Goal: Information Seeking & Learning: Learn about a topic

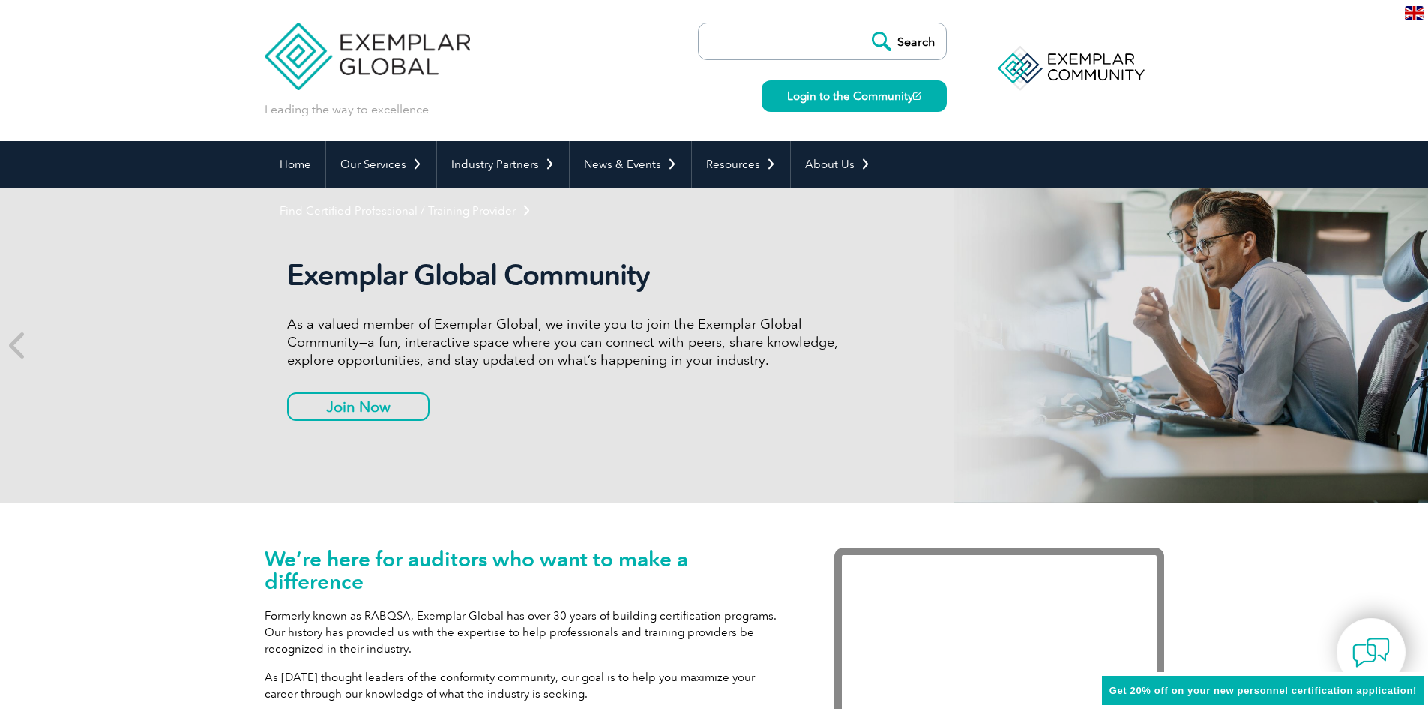
click at [1417, 12] on img at bounding box center [1414, 13] width 19 height 14
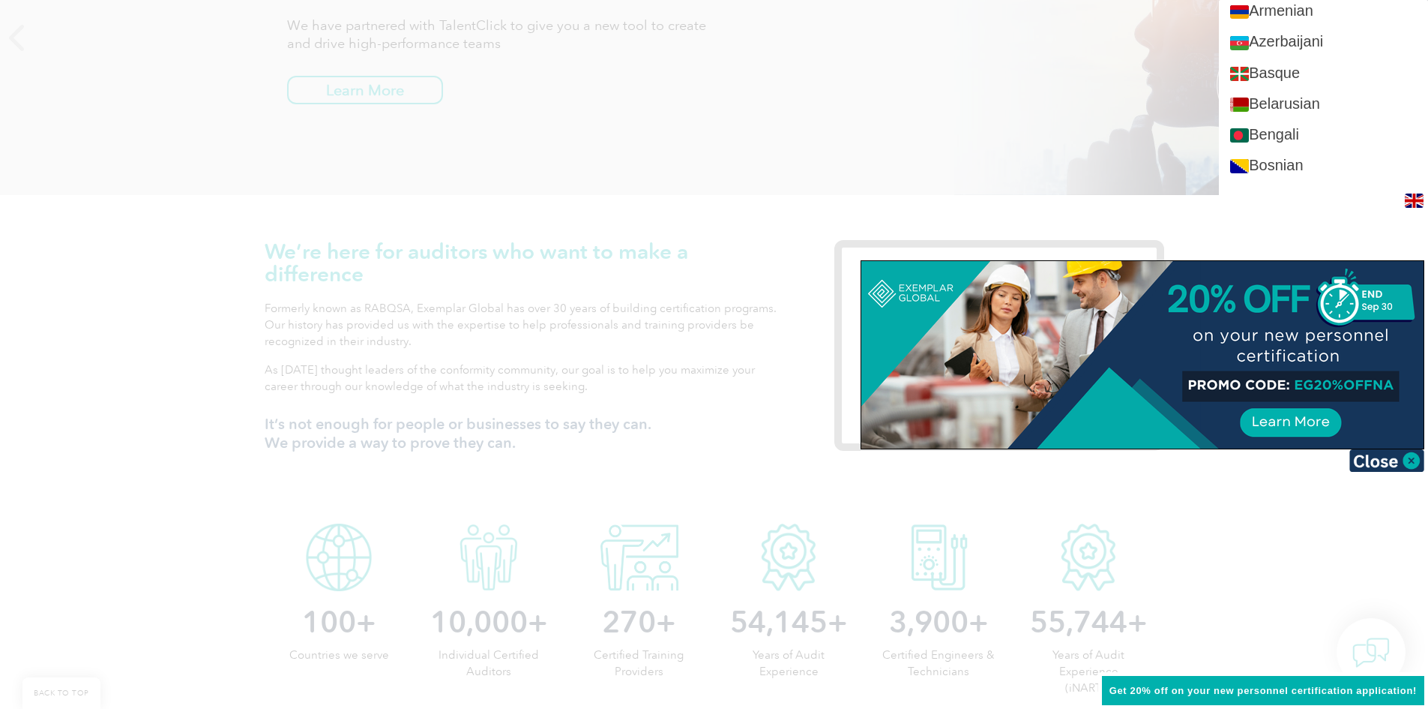
scroll to position [115, 0]
click at [1422, 208] on img at bounding box center [1414, 200] width 19 height 14
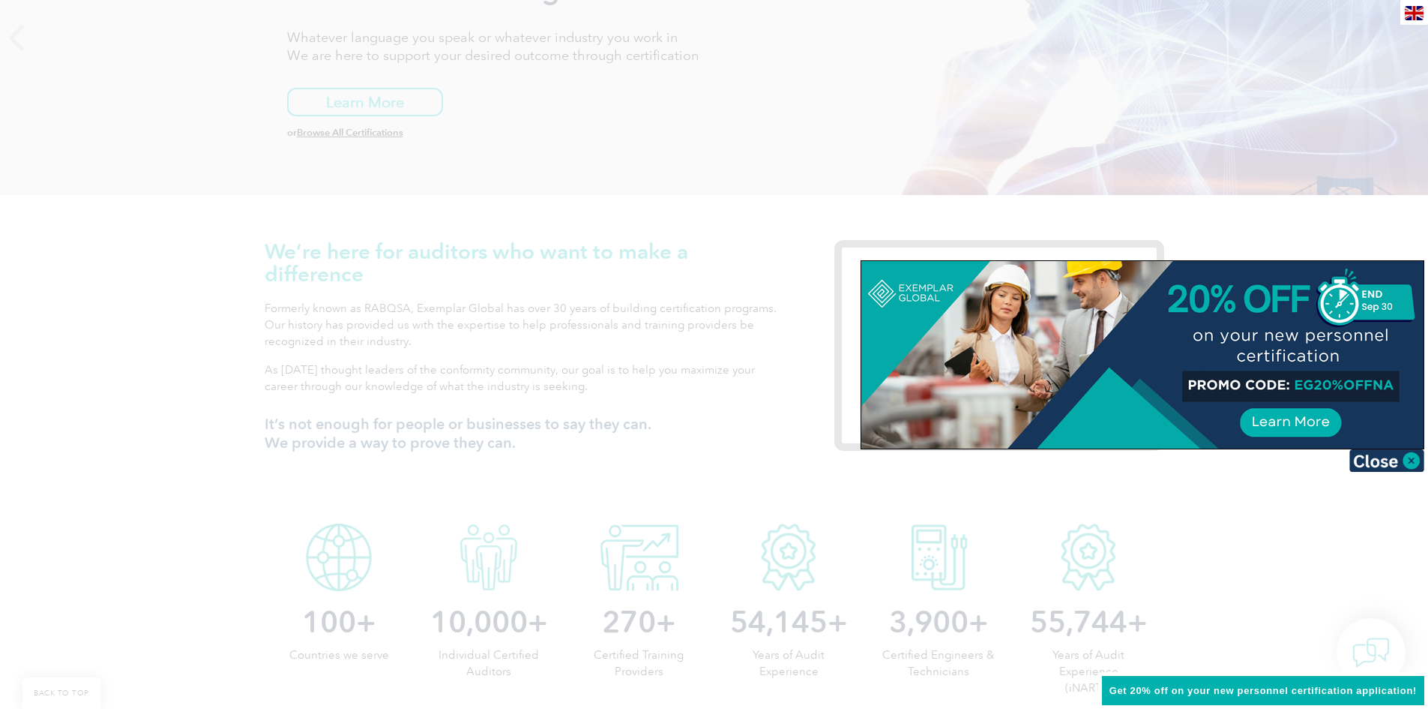
click at [773, 533] on div at bounding box center [714, 354] width 1428 height 709
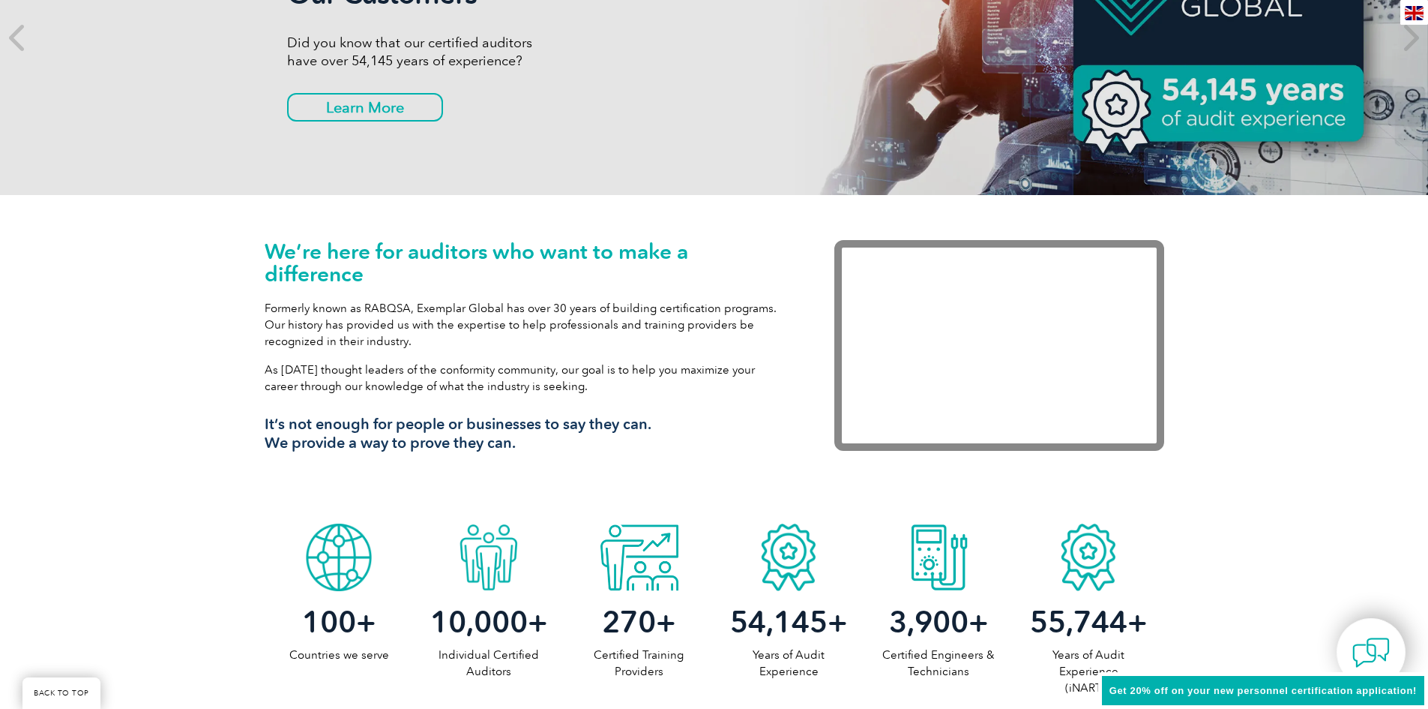
click at [833, 488] on div "We’re here for auditors who want to make a difference Formerly known as RABQSA,…" at bounding box center [715, 355] width 900 height 321
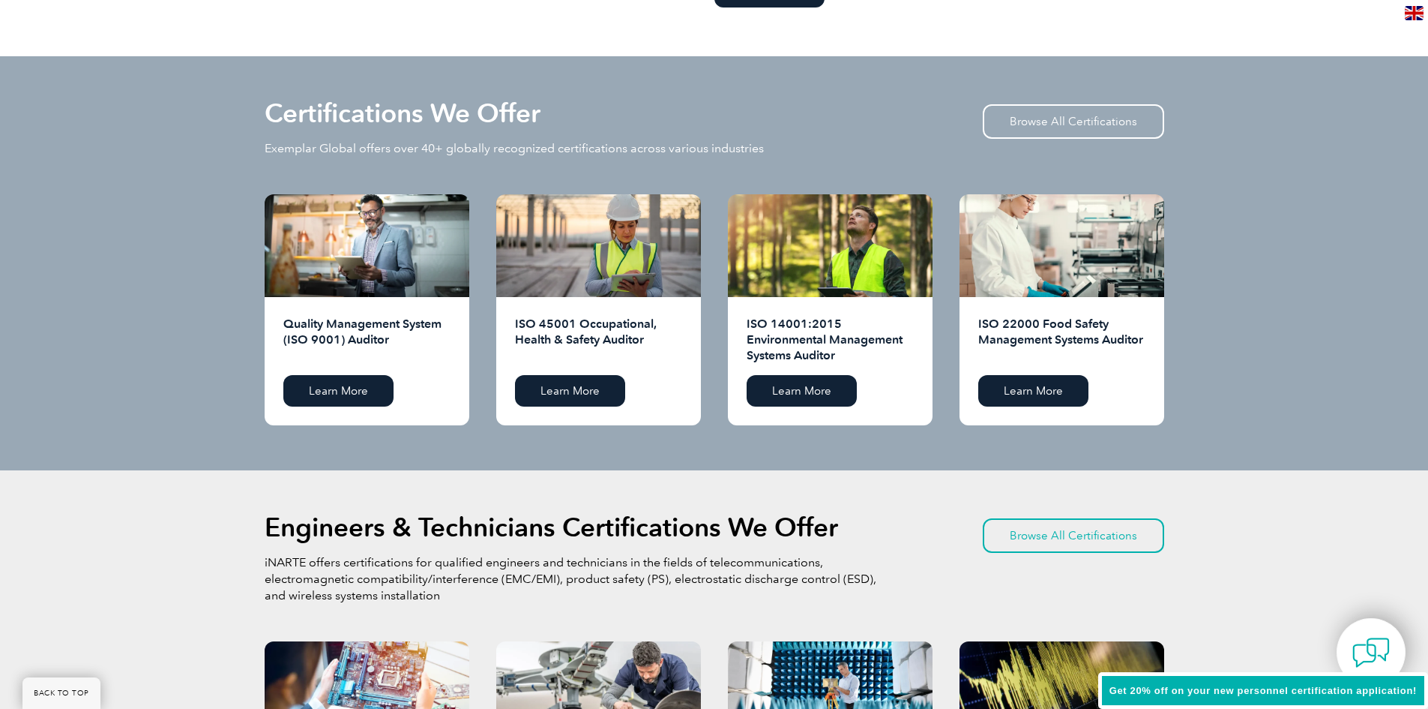
scroll to position [1515, 0]
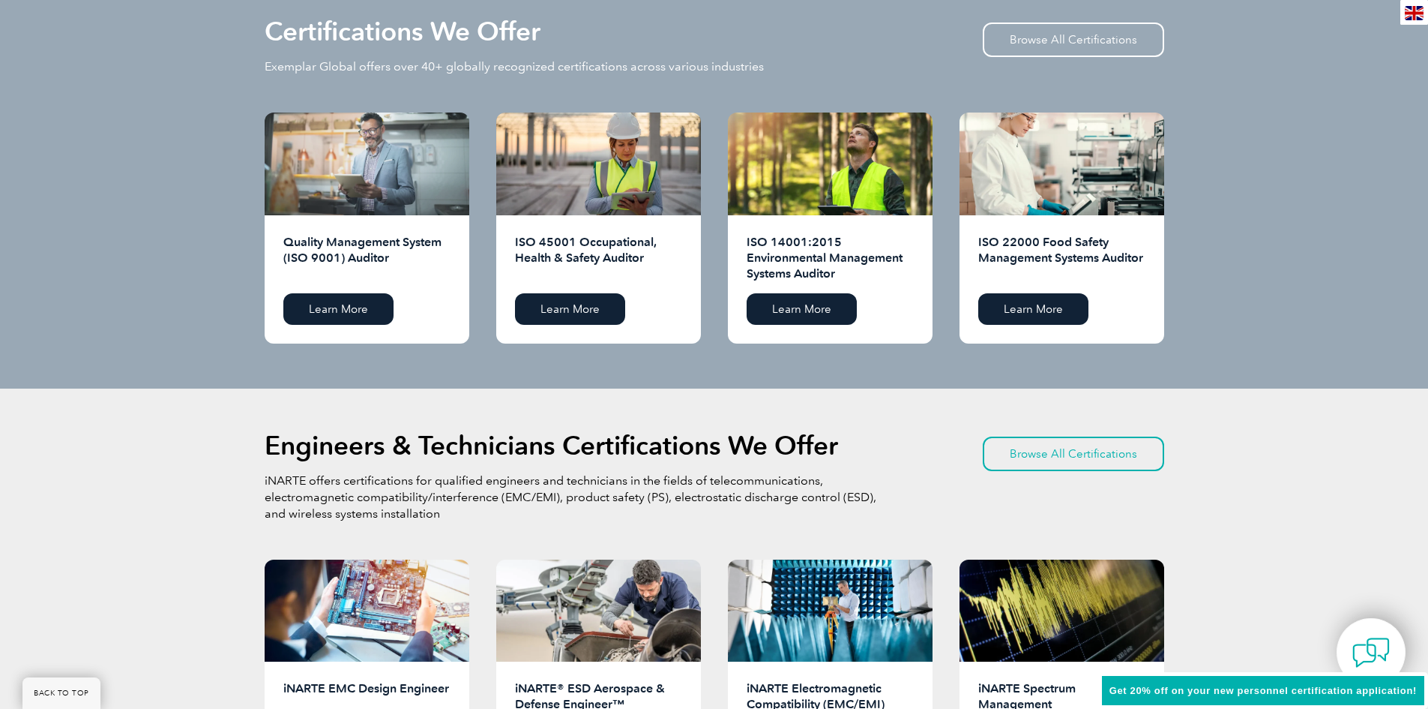
click at [388, 166] on div at bounding box center [367, 163] width 205 height 103
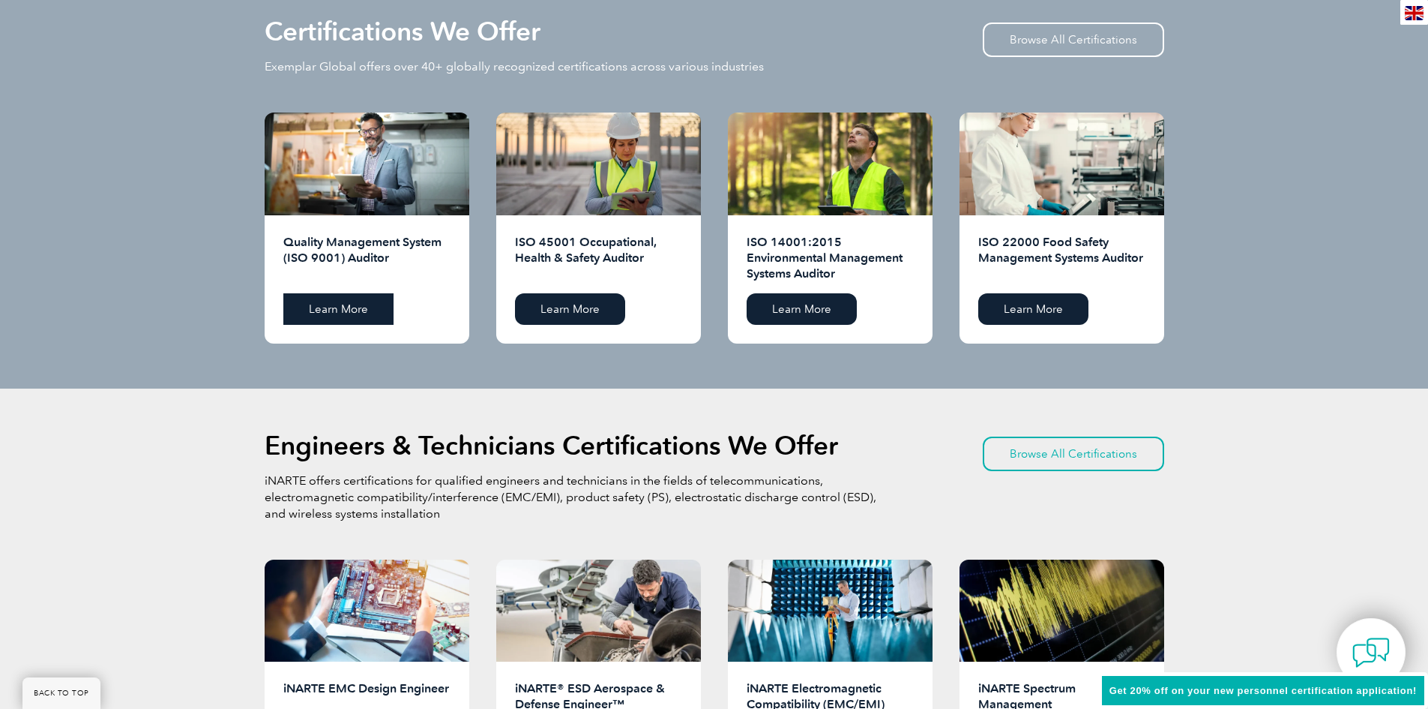
click at [352, 299] on link "Learn More" at bounding box center [338, 308] width 110 height 31
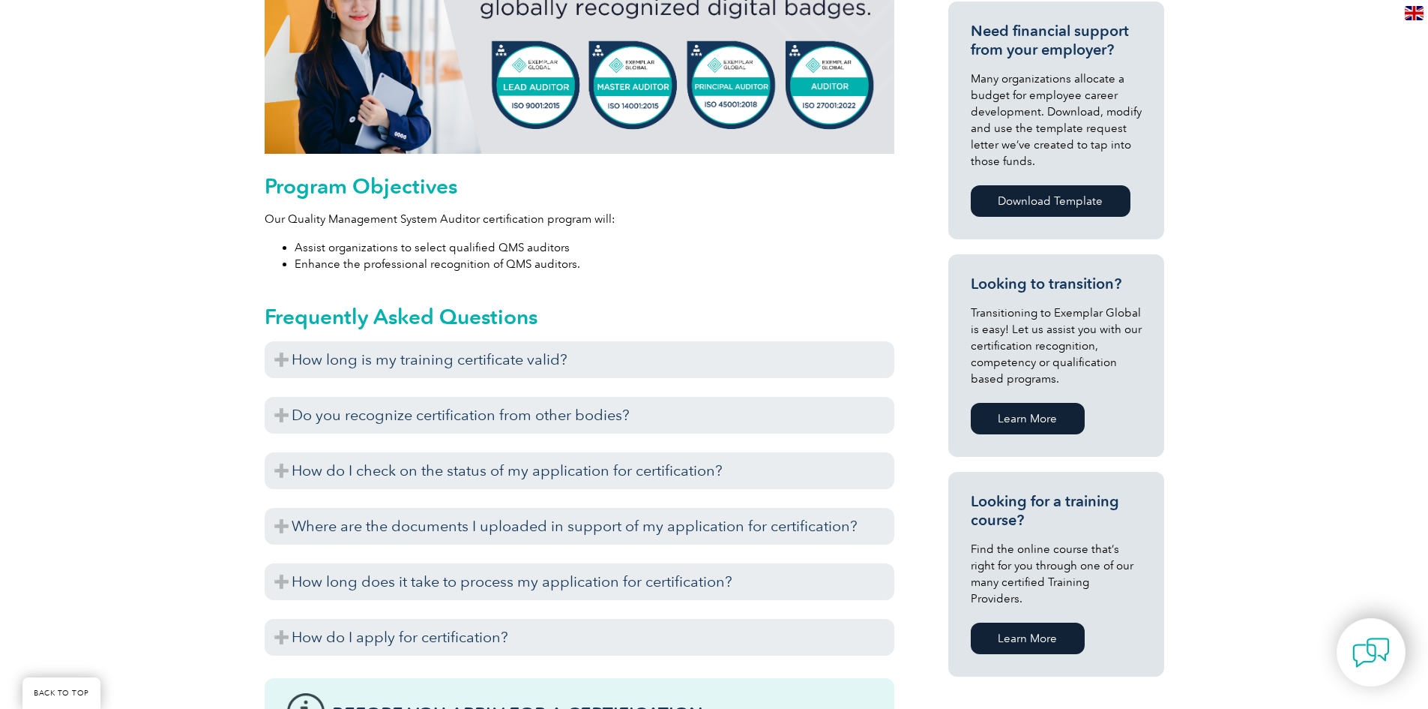
scroll to position [674, 0]
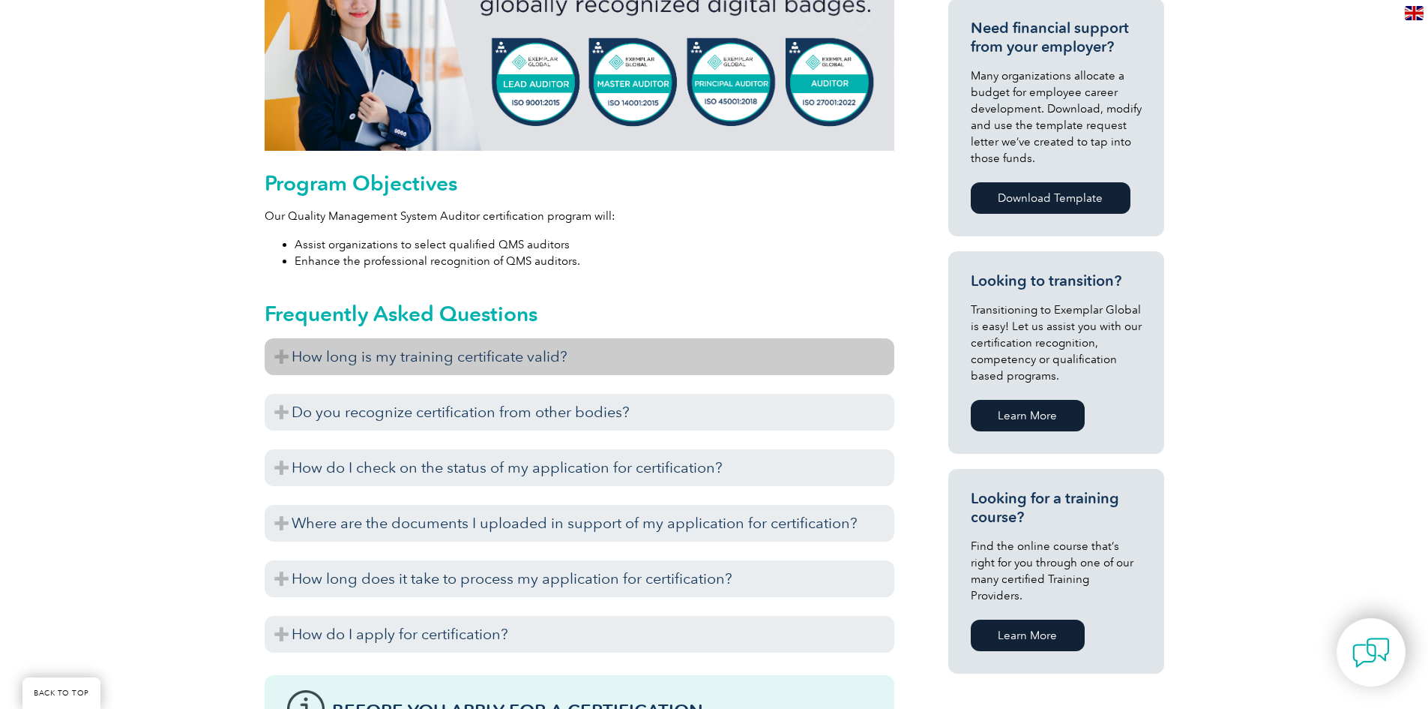
click at [276, 363] on h3 "How long is my training certificate valid?" at bounding box center [580, 356] width 630 height 37
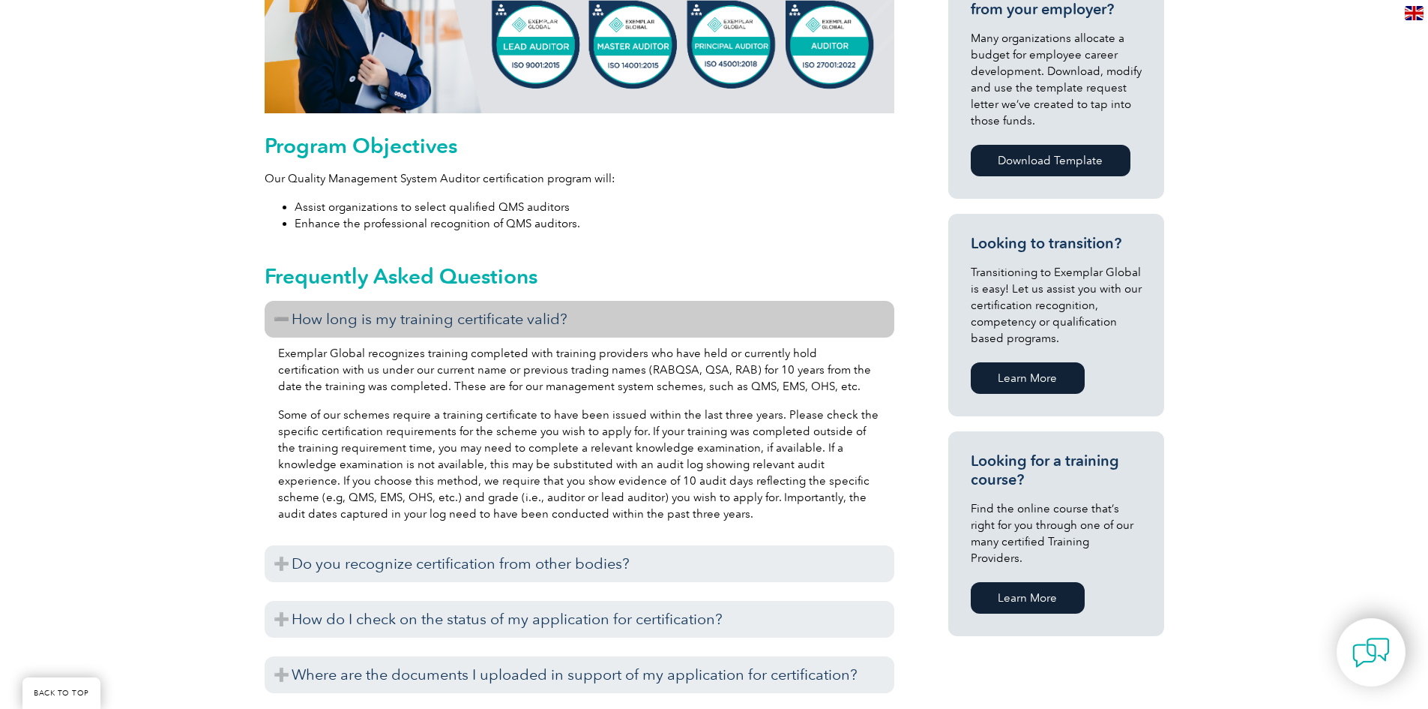
scroll to position [709, 0]
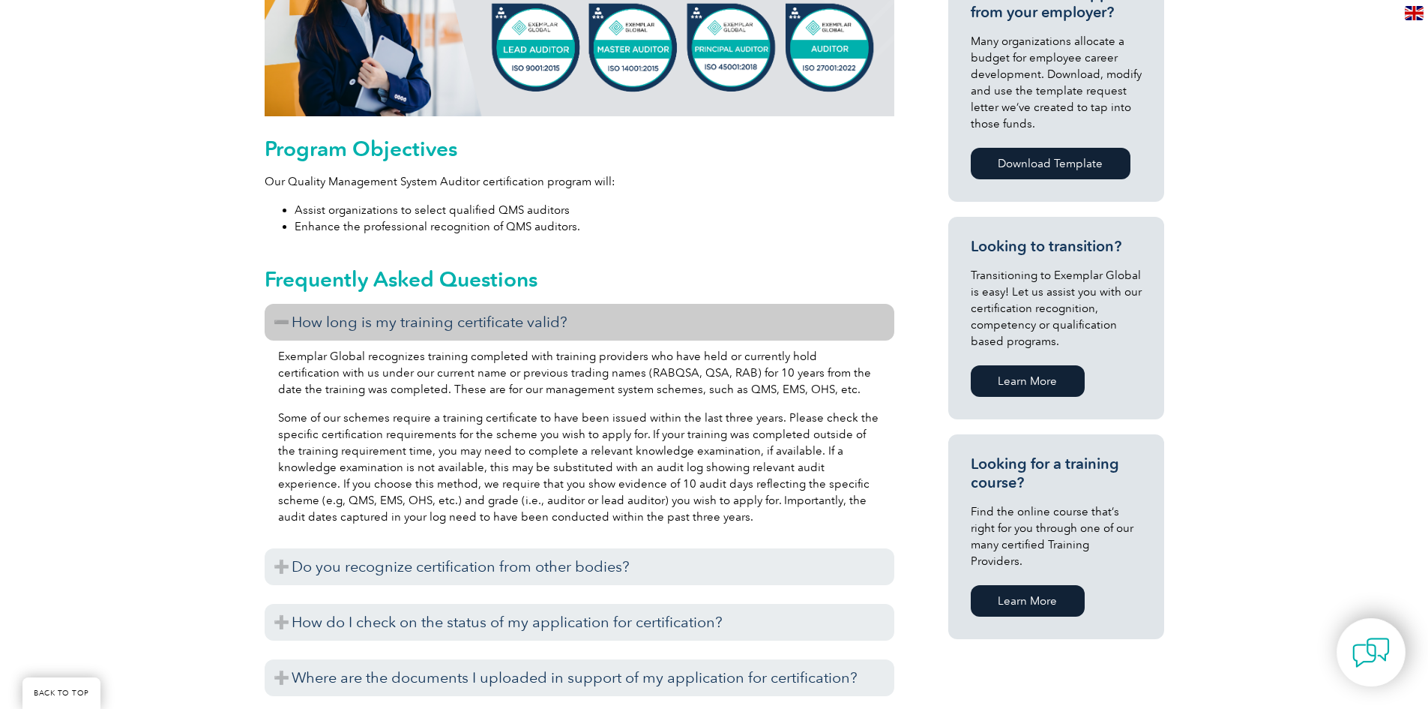
click at [1032, 585] on link "Learn More" at bounding box center [1028, 600] width 114 height 31
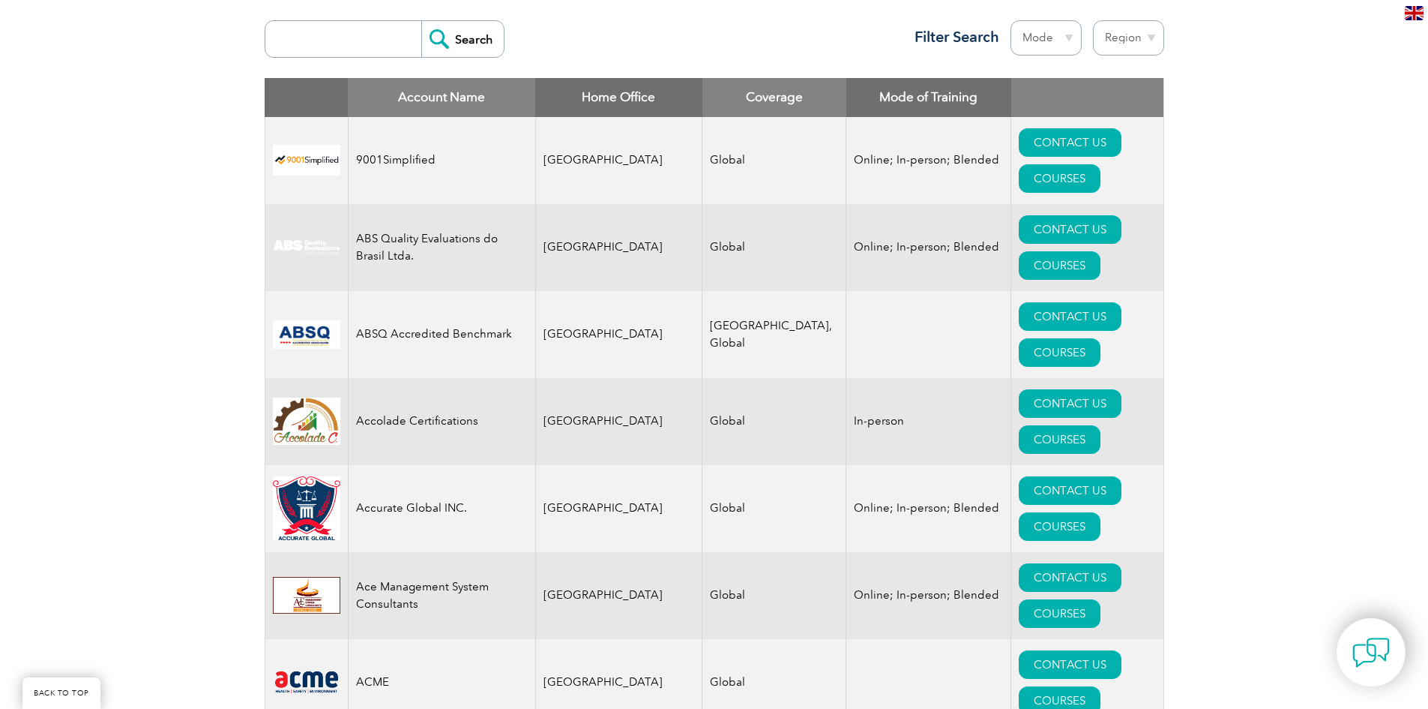
scroll to position [838, 0]
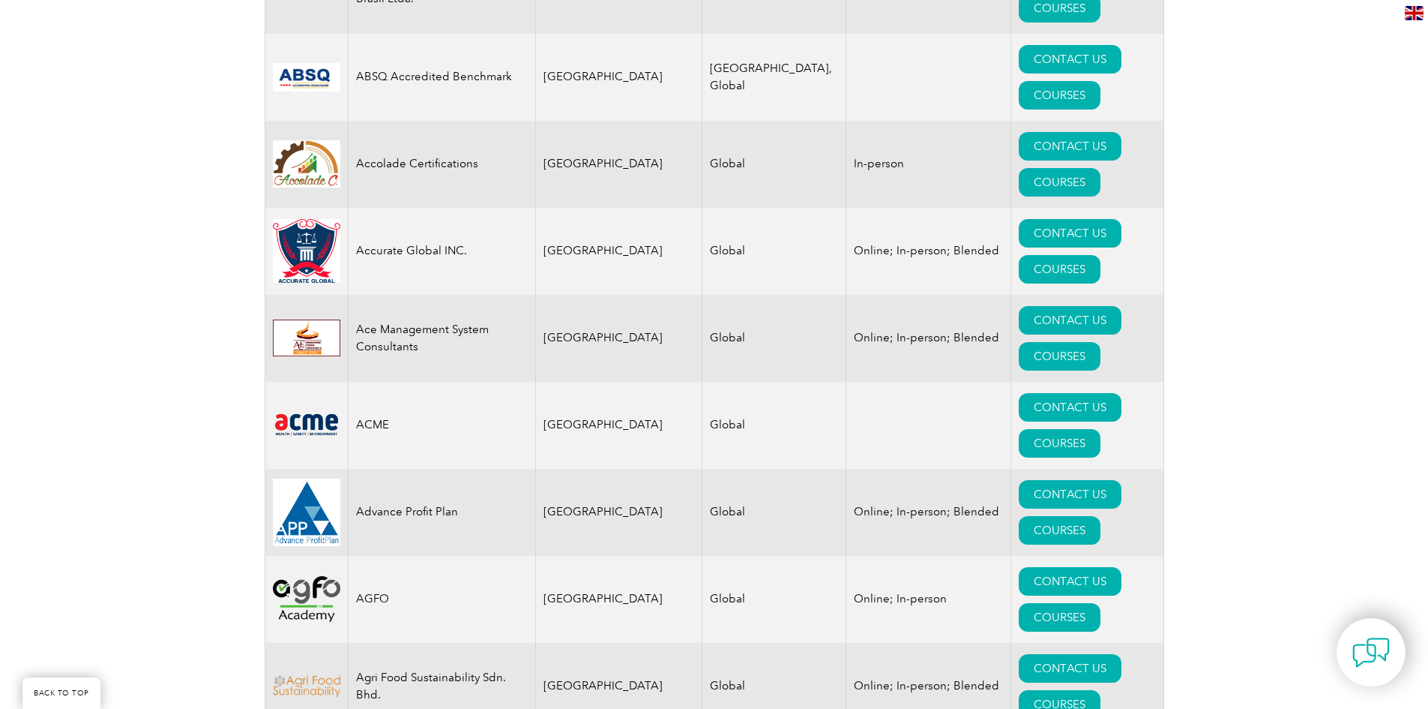
drag, startPoint x: 1434, startPoint y: 37, endPoint x: 1435, endPoint y: 76, distance: 38.3
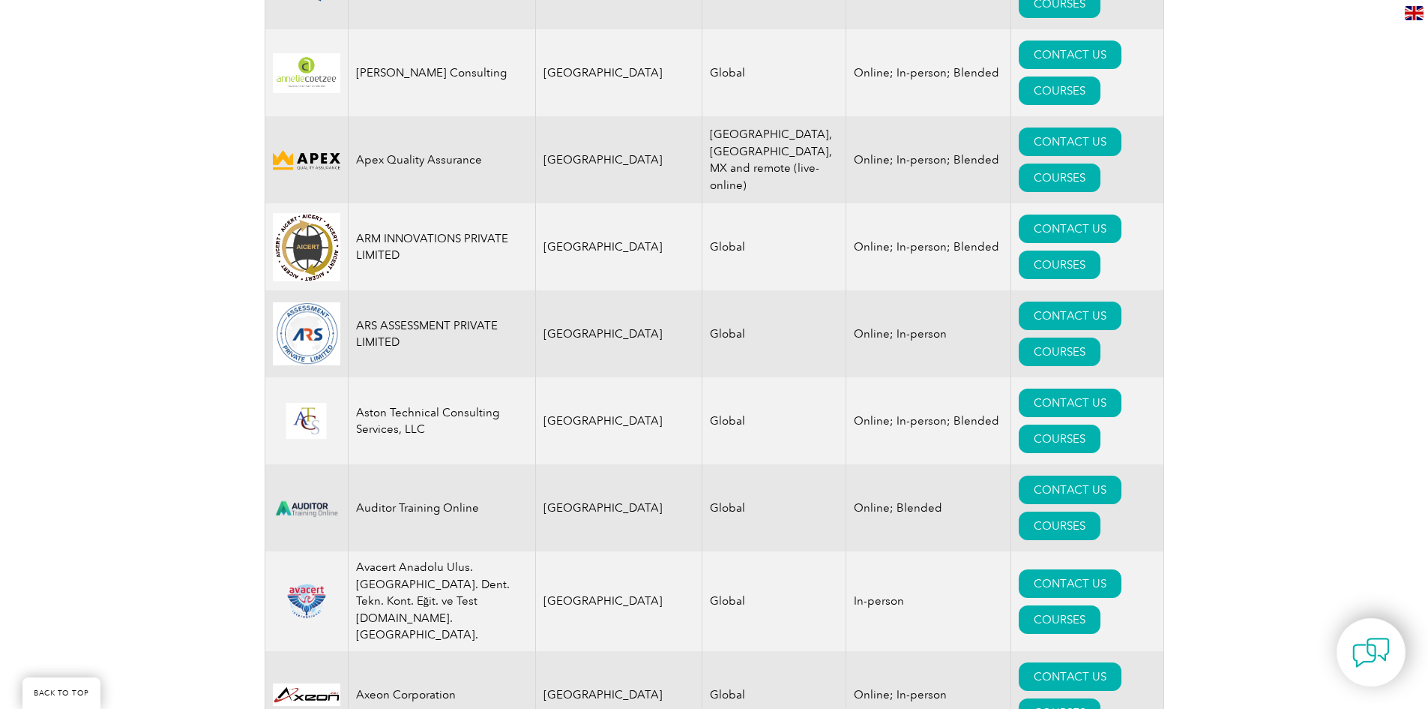
scroll to position [0, 0]
